Goal: Information Seeking & Learning: Check status

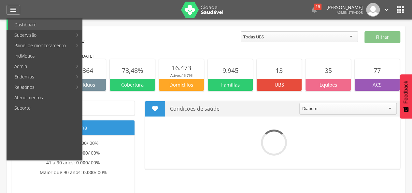
click at [107, 69] on link "App desatualizado" at bounding box center [119, 66] width 73 height 10
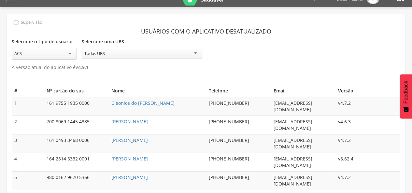
scroll to position [20, 0]
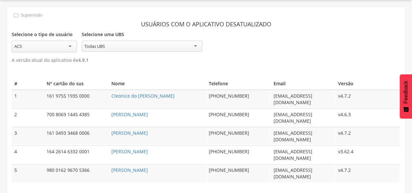
click at [110, 45] on div "Todas UBS" at bounding box center [142, 46] width 120 height 11
click at [67, 48] on div "ACS" at bounding box center [44, 47] width 65 height 12
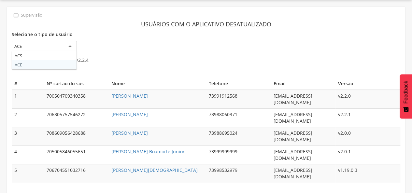
click at [38, 43] on div "ACE" at bounding box center [44, 47] width 65 height 12
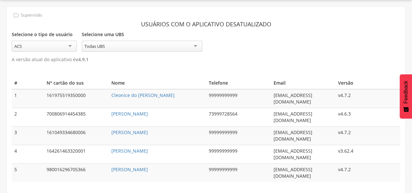
click at [124, 44] on div "Todas UBS" at bounding box center [142, 46] width 120 height 11
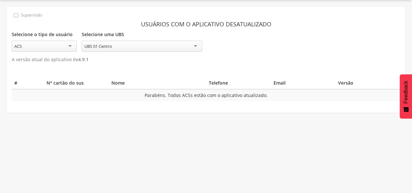
click at [162, 44] on div "UBS 01 Centro" at bounding box center [142, 46] width 120 height 11
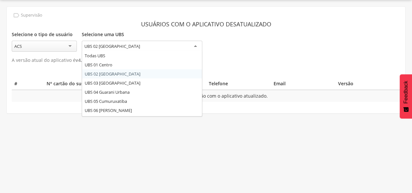
click at [148, 43] on div "UBS 02 [GEOGRAPHIC_DATA]" at bounding box center [142, 47] width 120 height 12
click at [149, 47] on div "UBS 03 [GEOGRAPHIC_DATA]" at bounding box center [142, 47] width 120 height 12
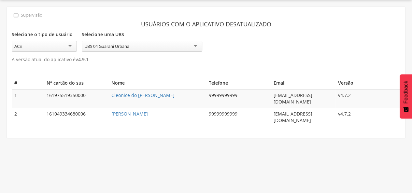
click at [150, 44] on div "UBS 04 Guarani Urbana" at bounding box center [142, 46] width 120 height 11
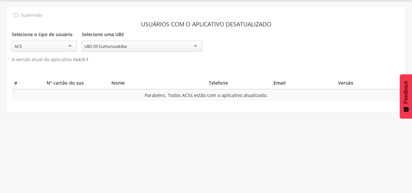
click at [139, 48] on div "UBS 05 Cumuruxatiba" at bounding box center [142, 46] width 120 height 11
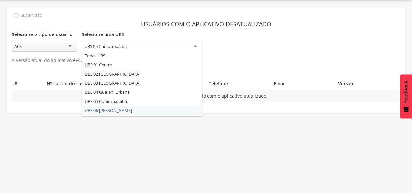
scroll to position [0, 0]
click at [186, 45] on div "UBS 06 [PERSON_NAME]" at bounding box center [142, 47] width 120 height 12
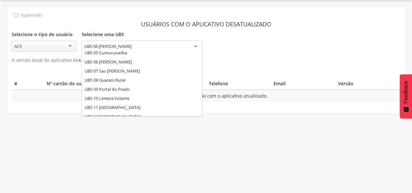
scroll to position [53, 0]
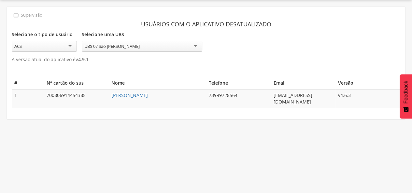
click at [133, 42] on div "UBS 07 Sao [PERSON_NAME]" at bounding box center [142, 46] width 120 height 11
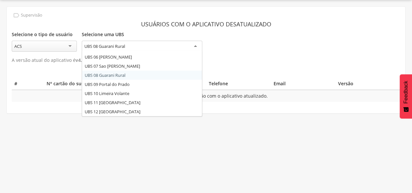
click at [145, 46] on div "UBS 08 Guarani Rural" at bounding box center [142, 47] width 120 height 12
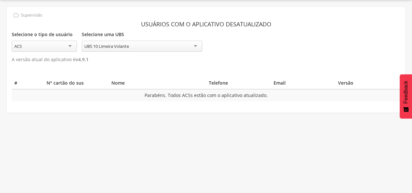
click at [125, 45] on div "UBS 10 Limeira Volante" at bounding box center [106, 46] width 45 height 6
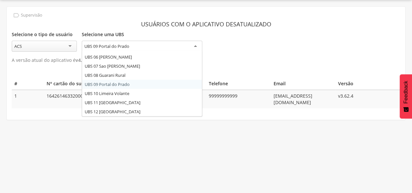
click at [144, 45] on div "UBS 09 Portal do Prado" at bounding box center [142, 47] width 120 height 12
drag, startPoint x: 108, startPoint y: 112, endPoint x: 107, endPoint y: 99, distance: 12.5
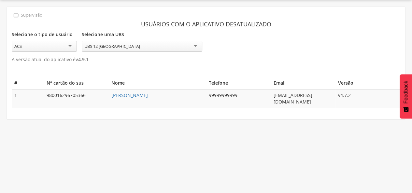
click at [138, 43] on div "UBS 12 [GEOGRAPHIC_DATA]" at bounding box center [142, 46] width 120 height 11
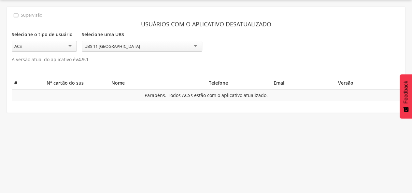
click at [139, 43] on div "UBS 11 [GEOGRAPHIC_DATA]" at bounding box center [142, 46] width 120 height 11
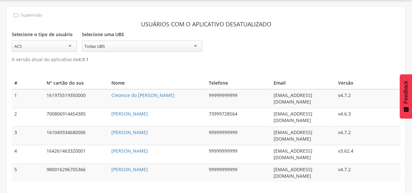
click at [123, 47] on div "Todas UBS" at bounding box center [142, 46] width 120 height 11
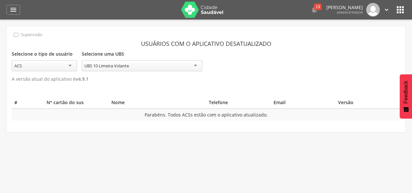
click at [209, 5] on img at bounding box center [202, 10] width 42 height 16
